Goal: Information Seeking & Learning: Learn about a topic

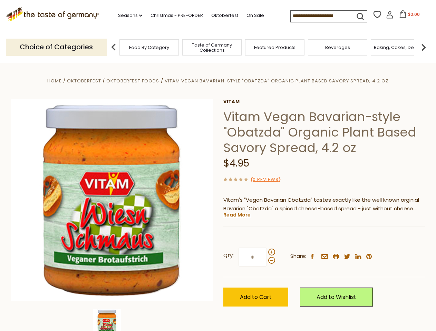
click at [218, 166] on div "Home Oktoberfest Oktoberfest Foods Vitam Vegan Bavarian-style "Obatzda" Organic…" at bounding box center [218, 210] width 425 height 266
click at [127, 16] on link "Seasons dropdown_arrow" at bounding box center [130, 16] width 24 height 8
click at [320, 16] on input at bounding box center [320, 16] width 58 height 10
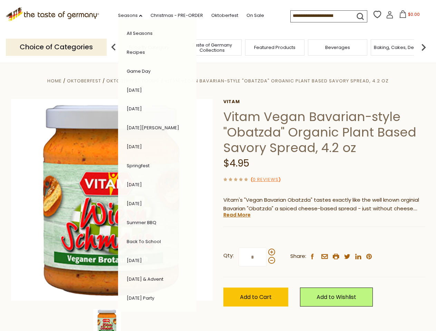
click at [408, 16] on span "$0.00" at bounding box center [414, 14] width 12 height 6
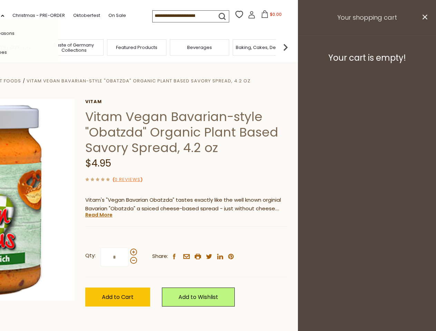
click at [58, 47] on div "All Seasons Recipes Game Day Valentine's Day Karneval St. Patrick's Day Easter …" at bounding box center [19, 165] width 78 height 293
click at [423, 47] on footer "Your cart is empty!" at bounding box center [367, 58] width 138 height 45
click at [218, 197] on p "Vitam's "Vegan Bavarian Obatzda" tastes exactly like the well known orginial Ba…" at bounding box center [186, 204] width 202 height 17
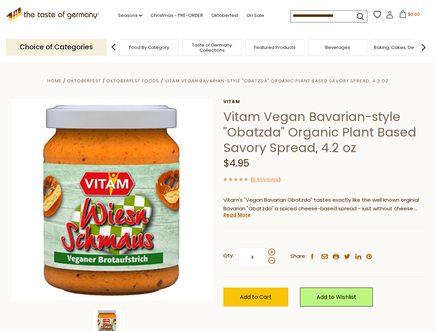
click at [223, 320] on div "Vitam Vitam Vegan Bavarian-style "Obatzda" Organic Plant Based Savory Spread, 4…" at bounding box center [324, 210] width 202 height 223
click at [236, 215] on link "Read More" at bounding box center [236, 215] width 27 height 7
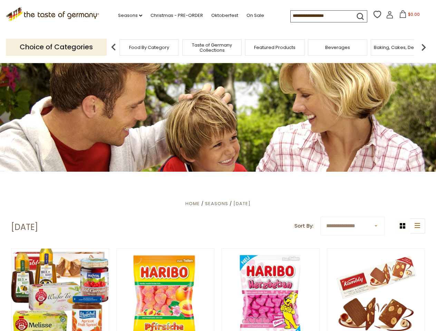
click at [218, 166] on div at bounding box center [218, 117] width 436 height 109
click at [127, 16] on link "Seasons dropdown_arrow" at bounding box center [130, 16] width 24 height 8
click at [320, 16] on input at bounding box center [320, 16] width 58 height 10
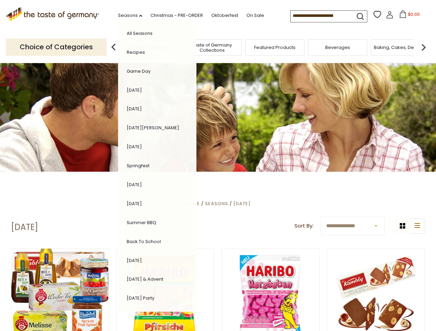
click at [408, 16] on span "$0.00" at bounding box center [414, 14] width 12 height 6
